Goal: Find specific page/section: Find specific page/section

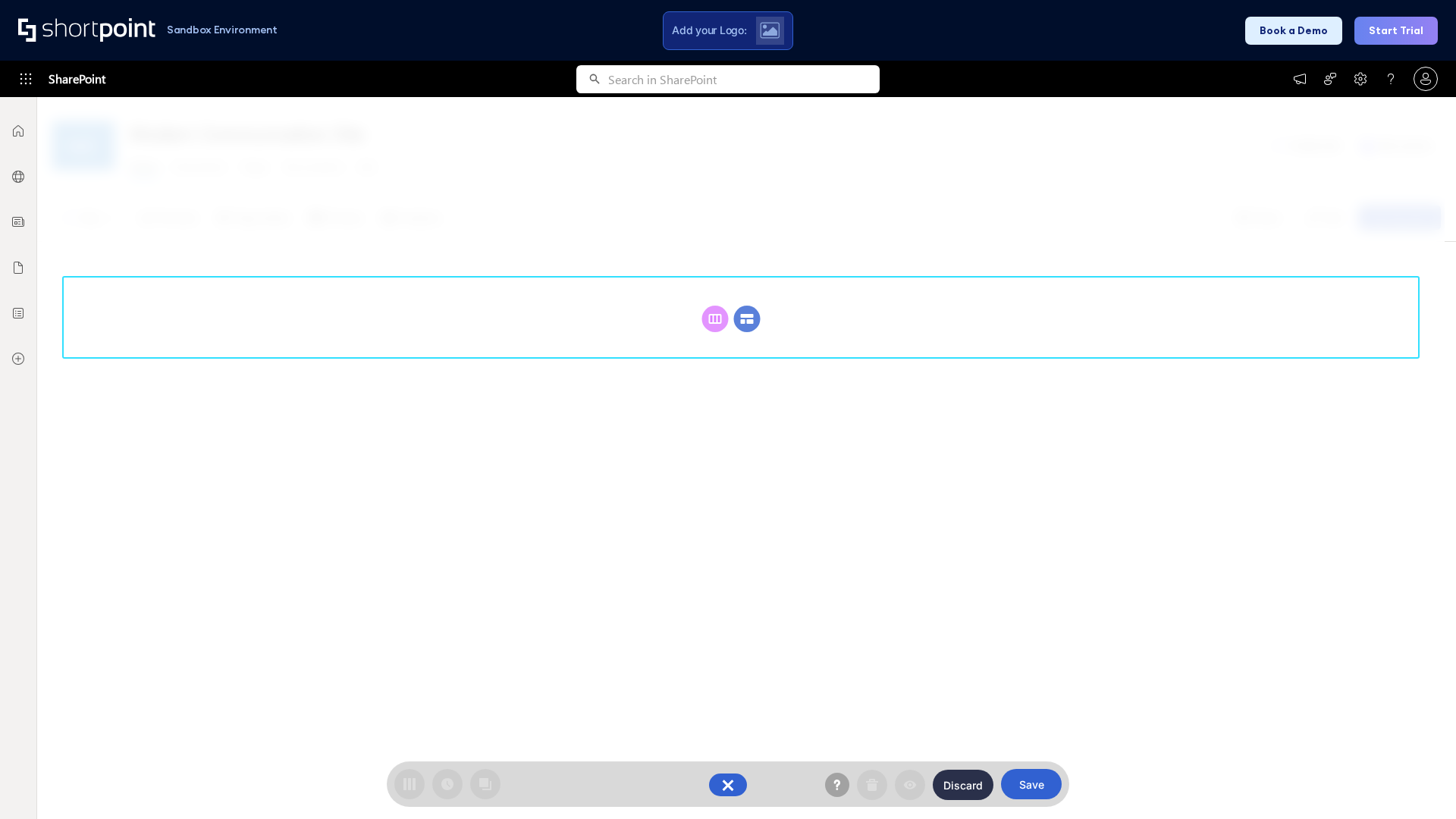
scroll to position [209, 0]
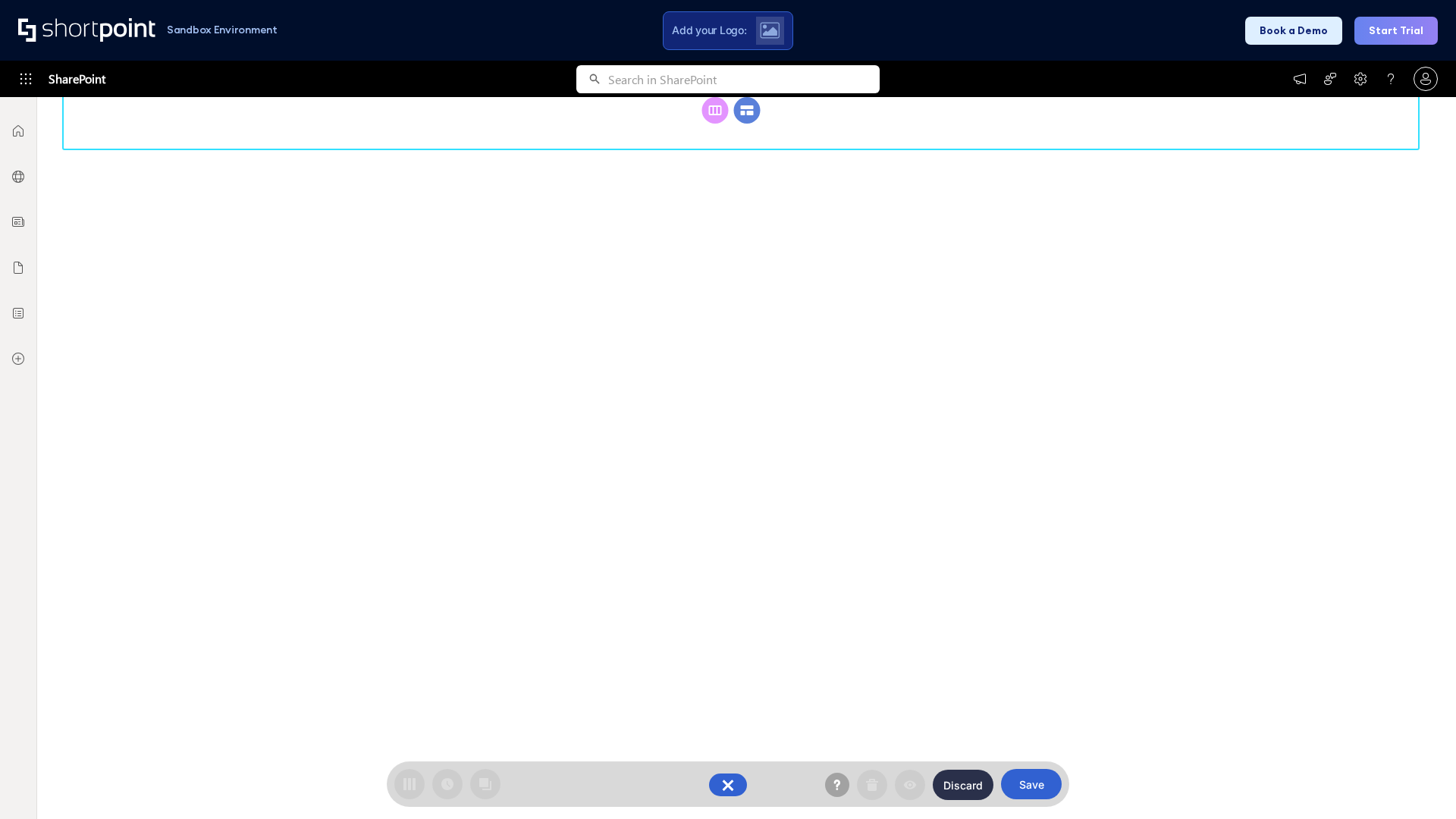
click at [747, 124] on circle at bounding box center [747, 110] width 27 height 27
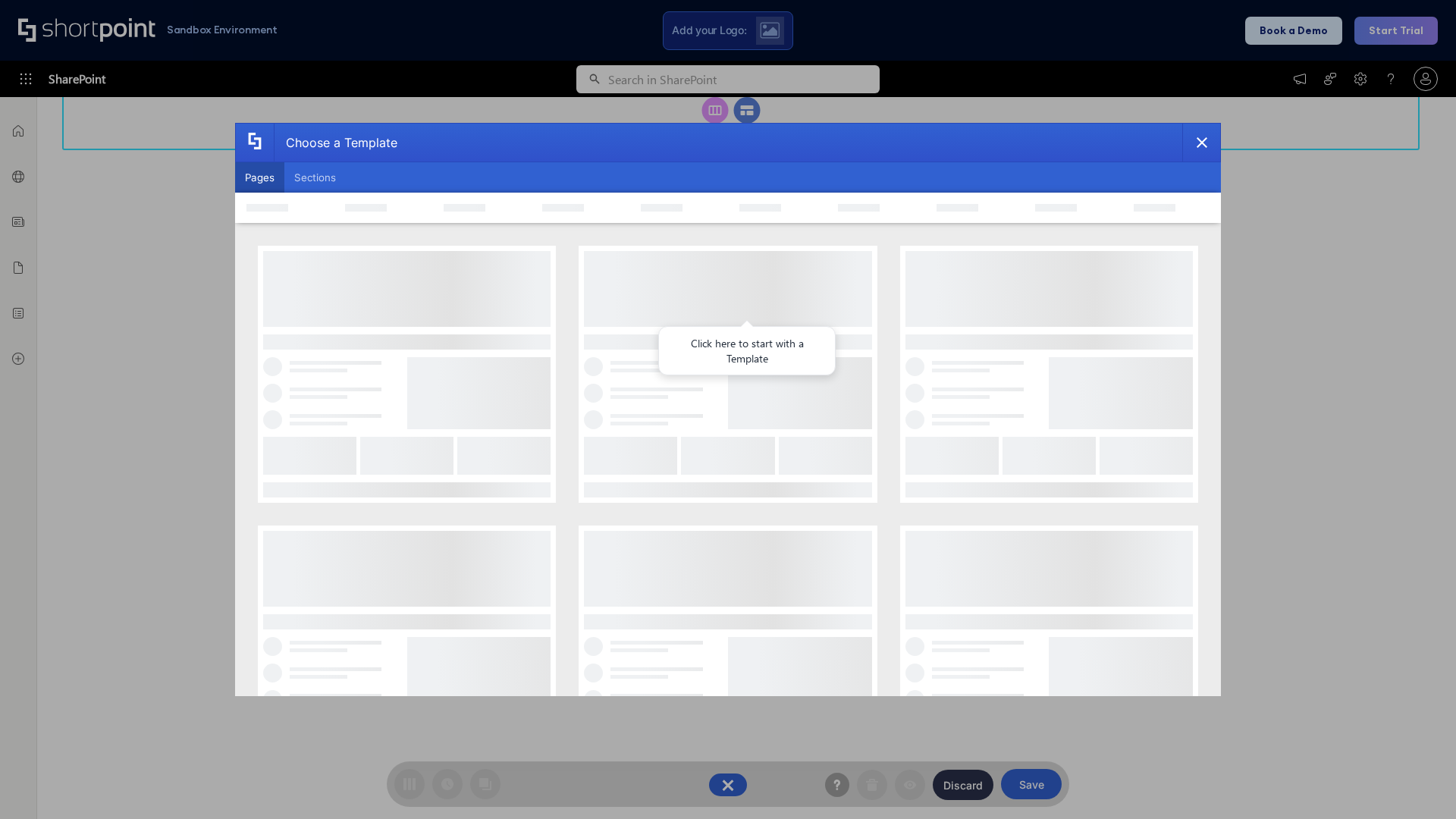
scroll to position [0, 0]
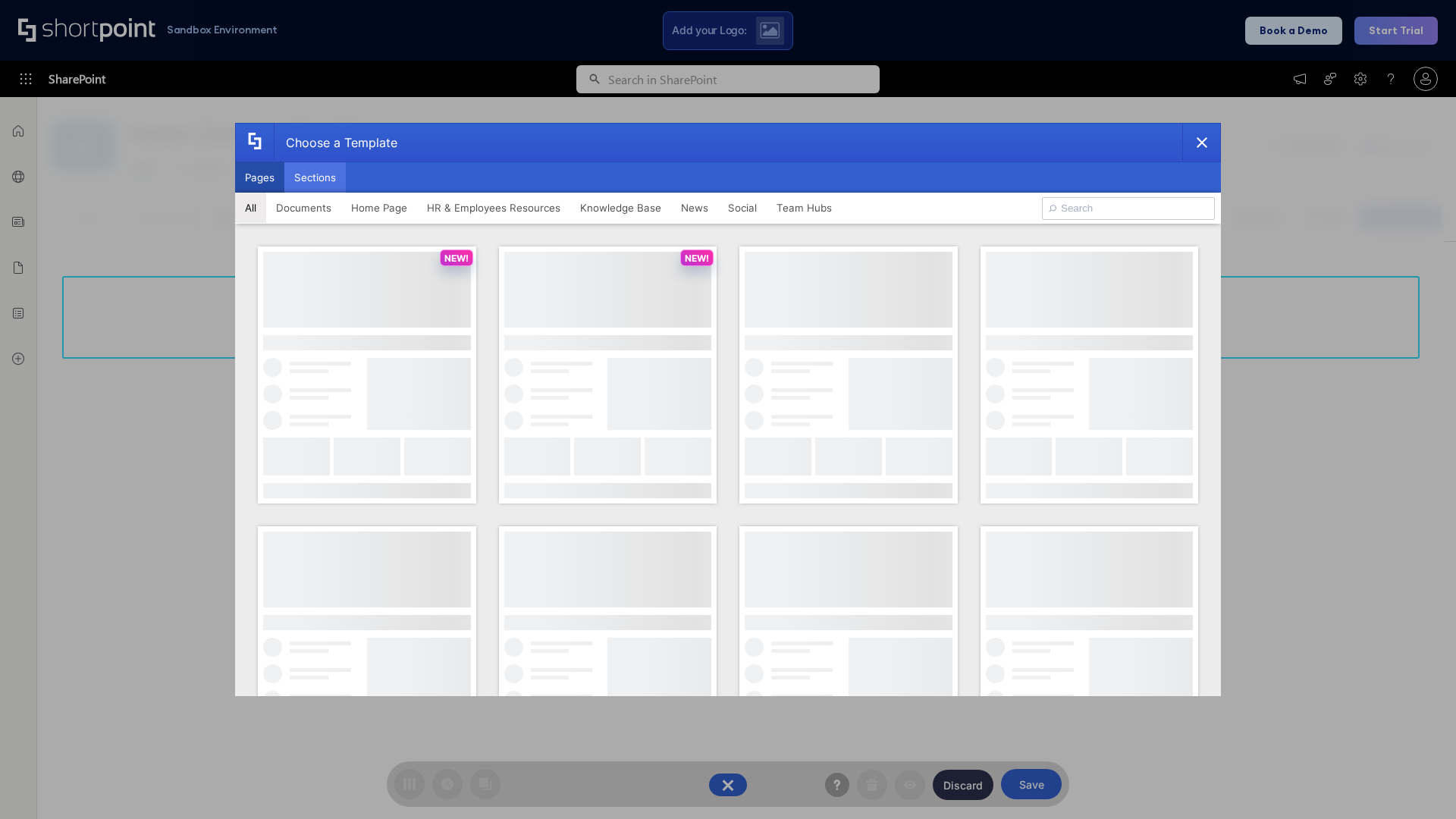
click at [315, 177] on button "Sections" at bounding box center [315, 178] width 61 height 31
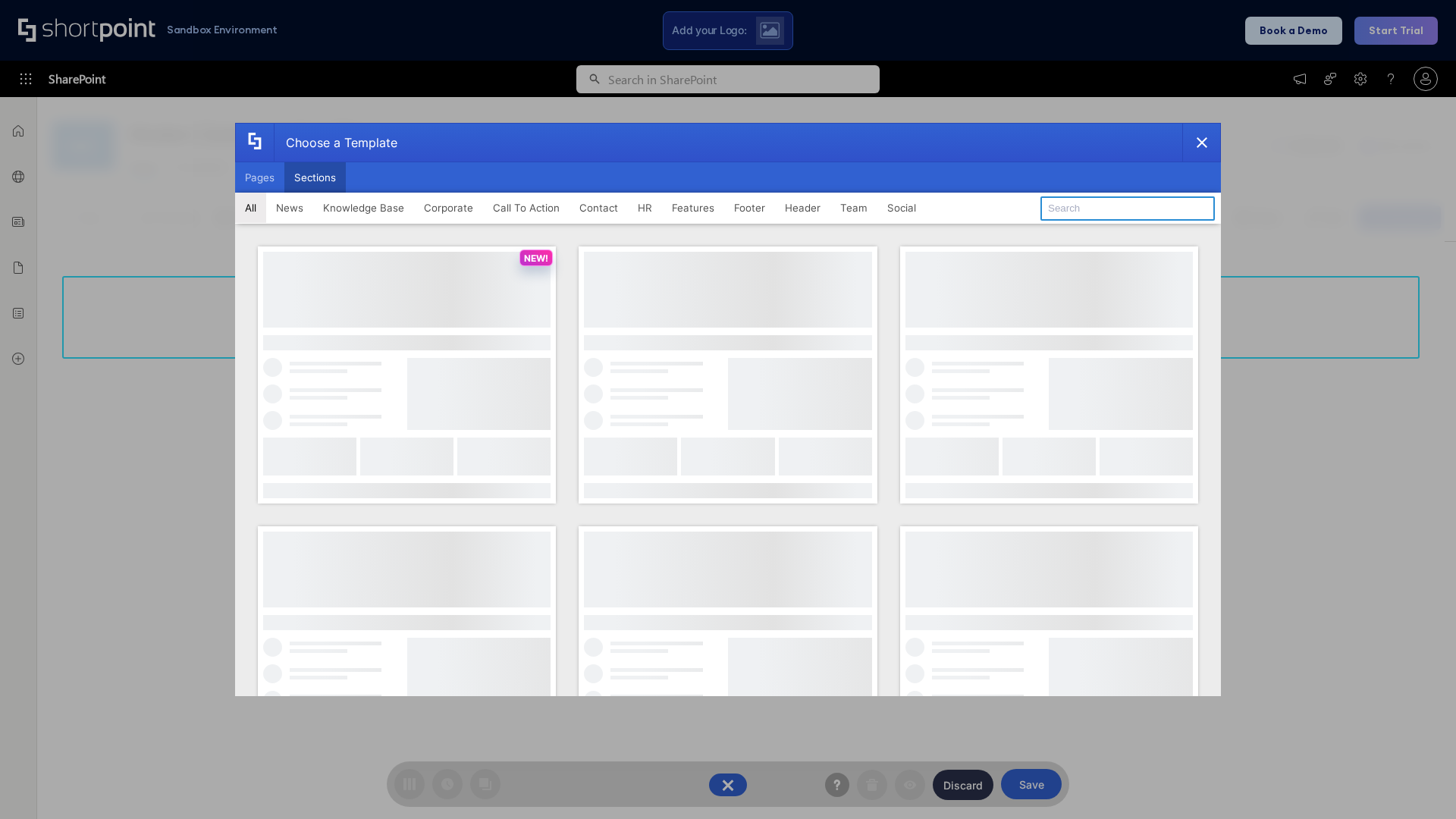
type input "CTA"
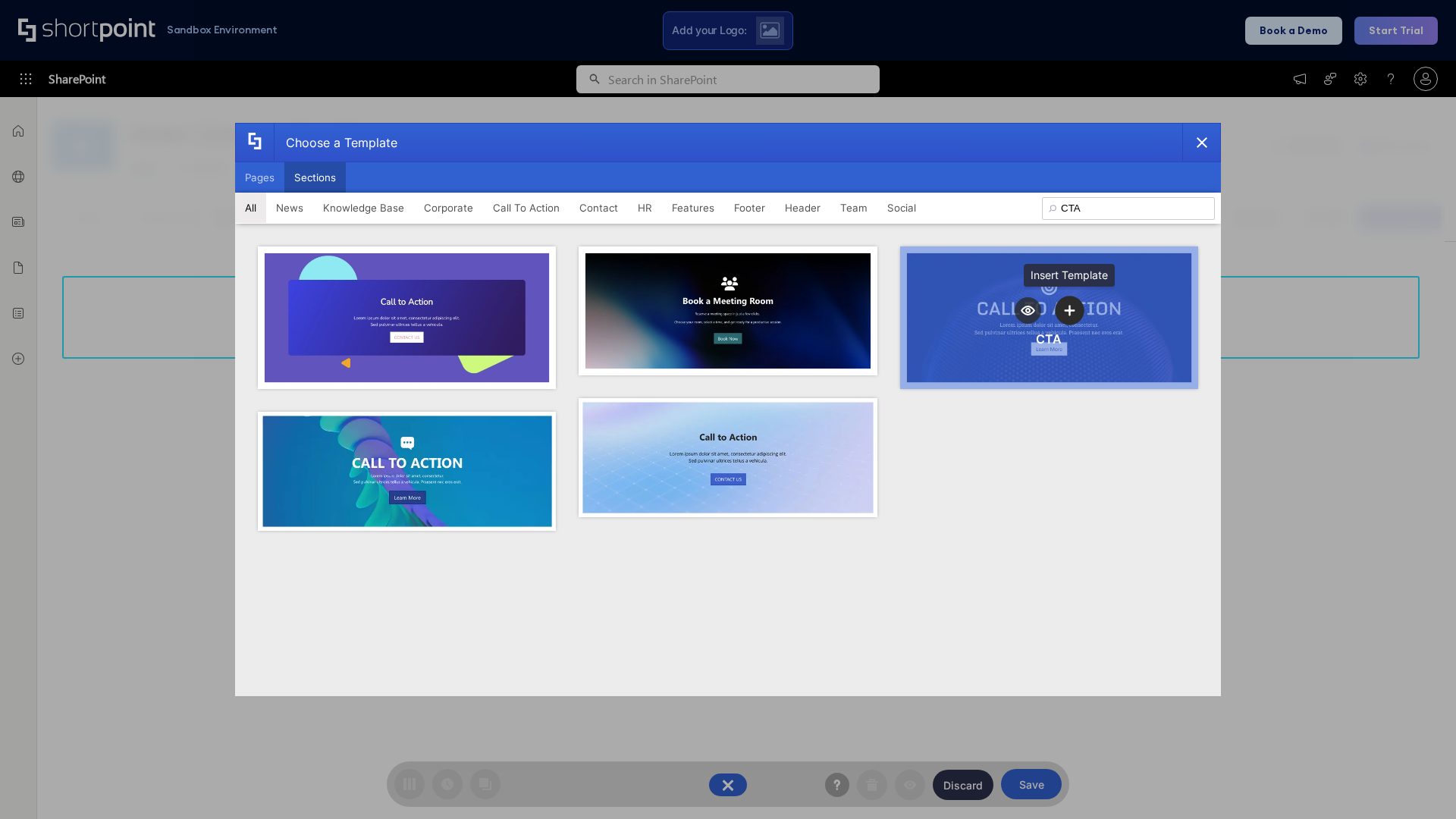
click at [1069, 310] on icon "template selector" at bounding box center [1069, 310] width 10 height 10
